Goal: Obtain resource: Obtain resource

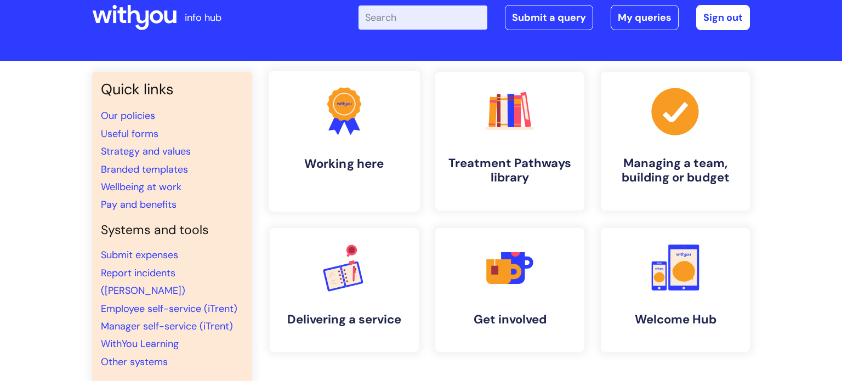
scroll to position [26, 0]
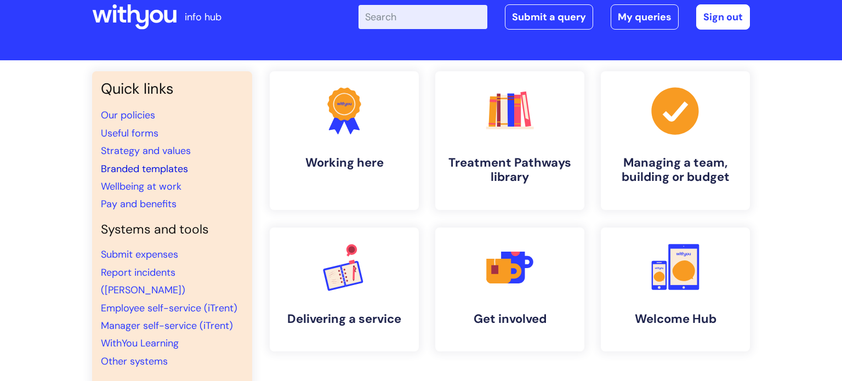
click at [166, 169] on link "Branded templates" at bounding box center [144, 168] width 87 height 13
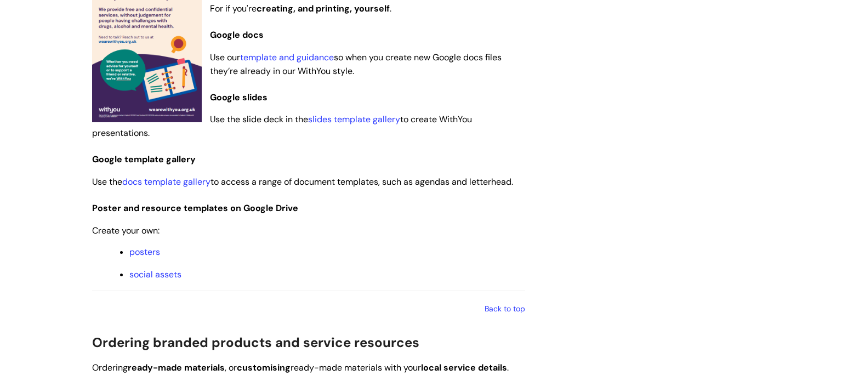
scroll to position [744, 0]
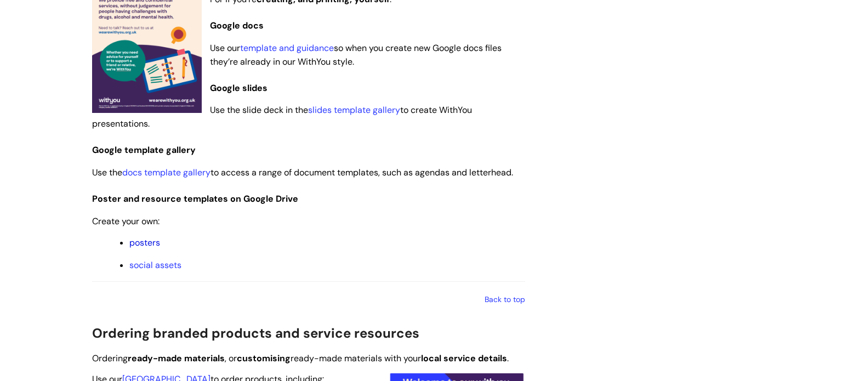
click at [146, 243] on link "posters" at bounding box center [144, 243] width 31 height 12
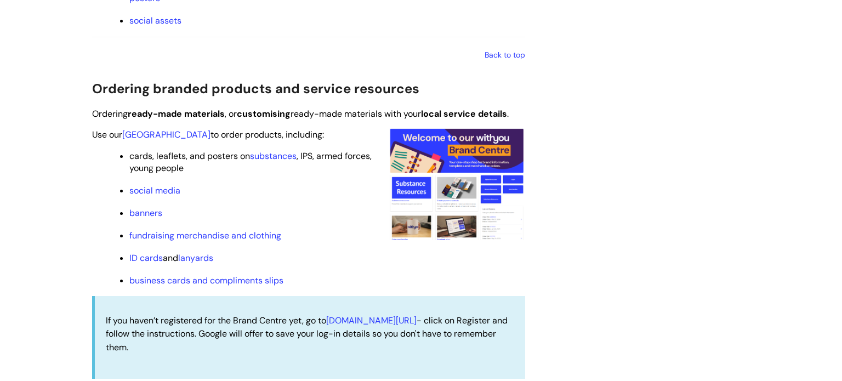
scroll to position [988, 0]
click at [298, 205] on ul "cards, leaflets, and posters on substances , IPS, armed forces, young people so…" at bounding box center [314, 218] width 422 height 139
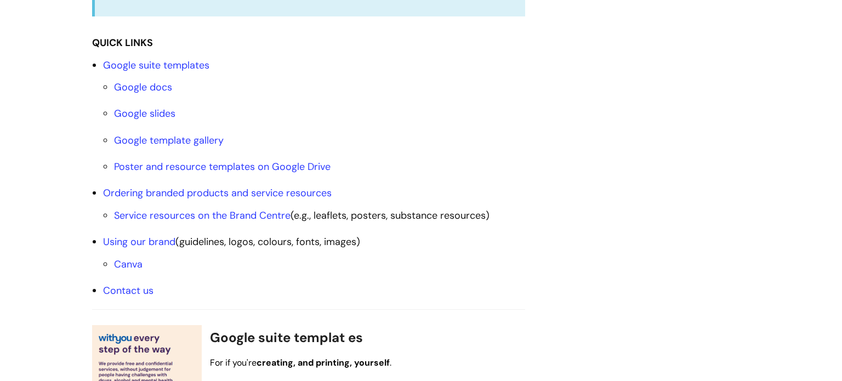
scroll to position [351, 0]
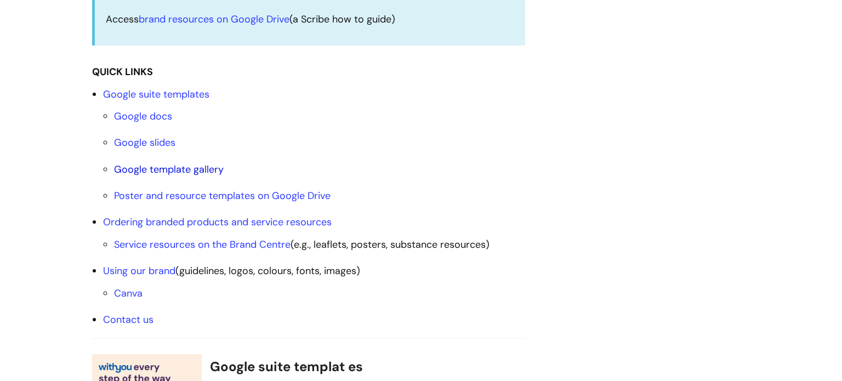
click at [162, 169] on link "Google template gallery" at bounding box center [169, 169] width 110 height 13
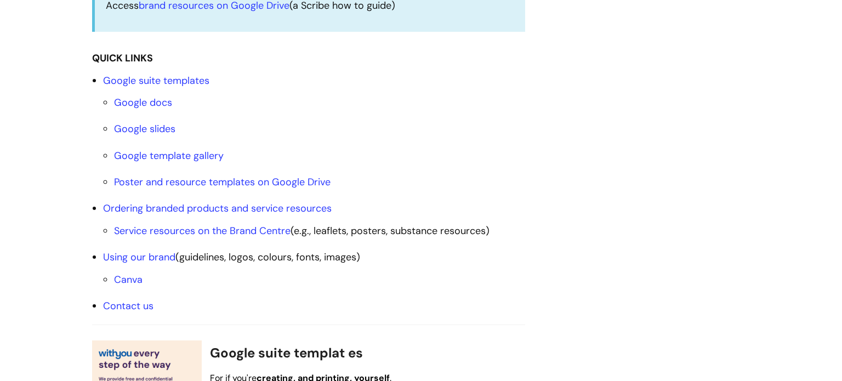
scroll to position [344, 0]
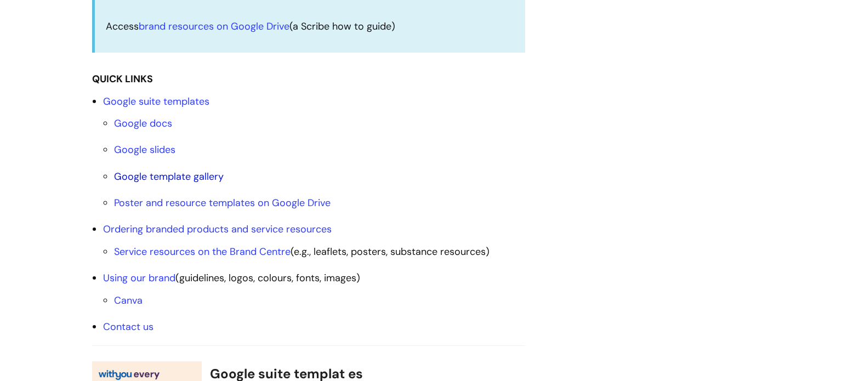
click at [162, 178] on link "Google template gallery" at bounding box center [169, 176] width 110 height 13
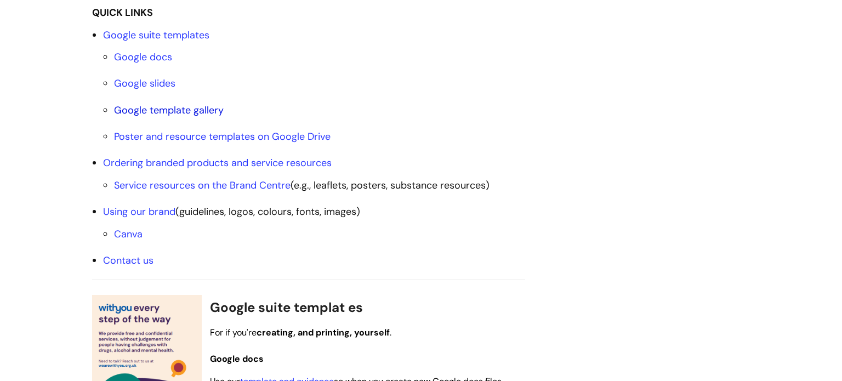
scroll to position [417, 0]
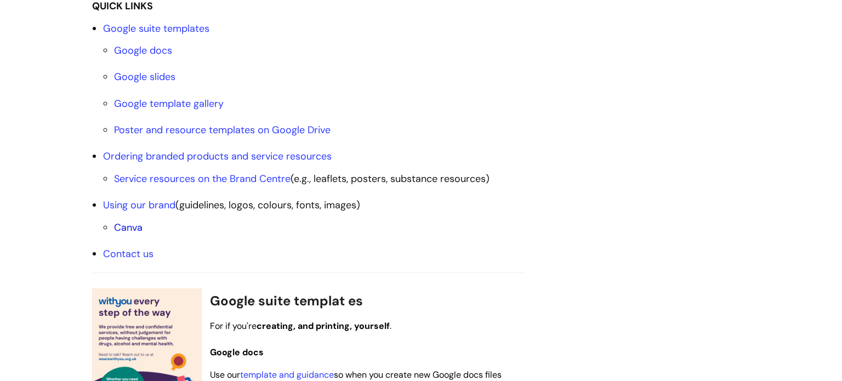
click at [121, 227] on link "Canva" at bounding box center [128, 227] width 29 height 13
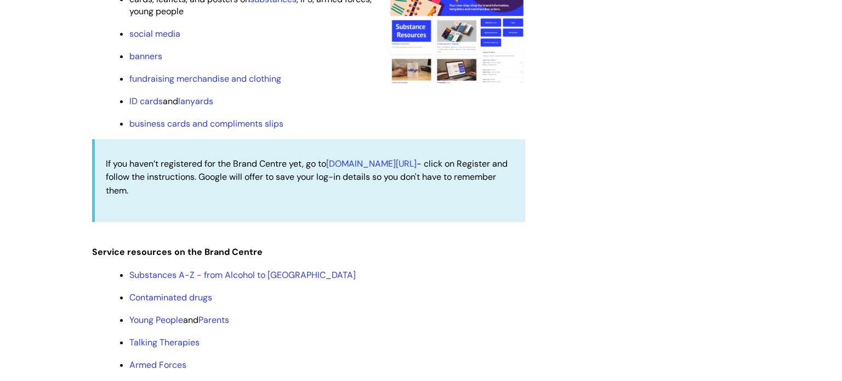
scroll to position [1083, 0]
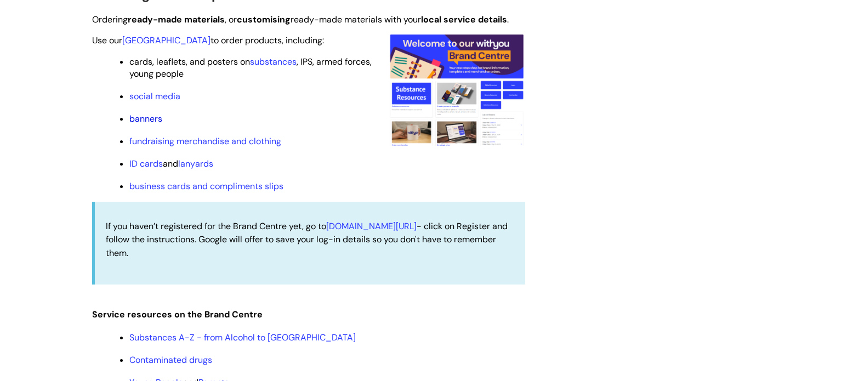
click at [142, 122] on link "banners" at bounding box center [145, 119] width 33 height 12
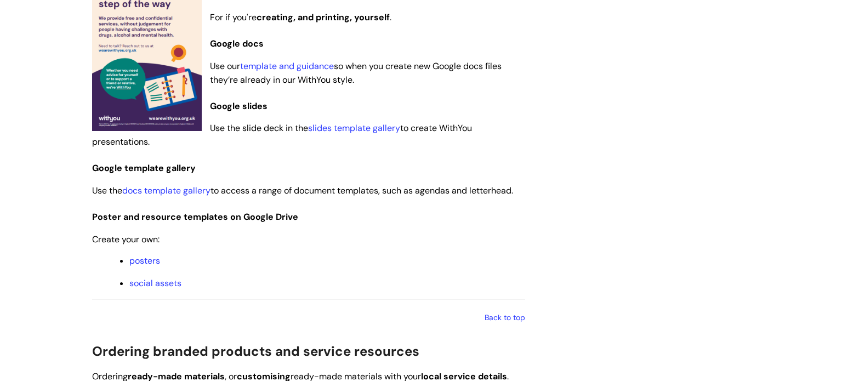
scroll to position [724, 0]
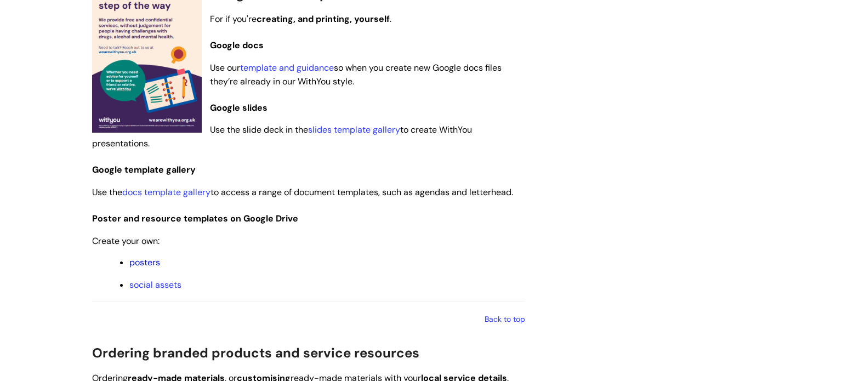
click at [147, 264] on link "posters" at bounding box center [144, 263] width 31 height 12
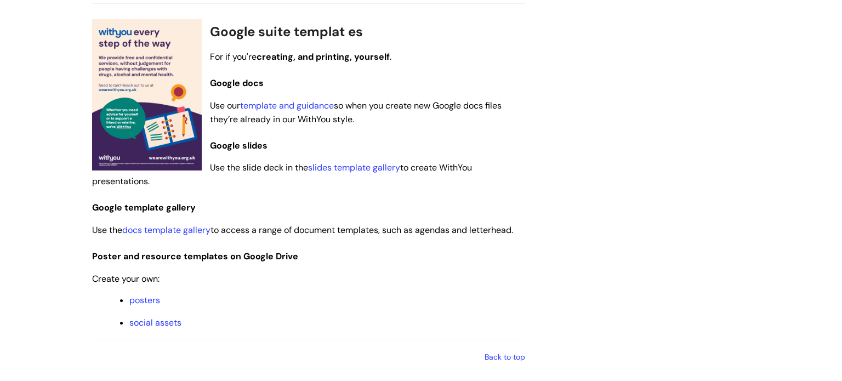
scroll to position [686, 0]
click at [286, 107] on link "template and guidance" at bounding box center [287, 106] width 94 height 12
